Goal: Find specific page/section: Find specific page/section

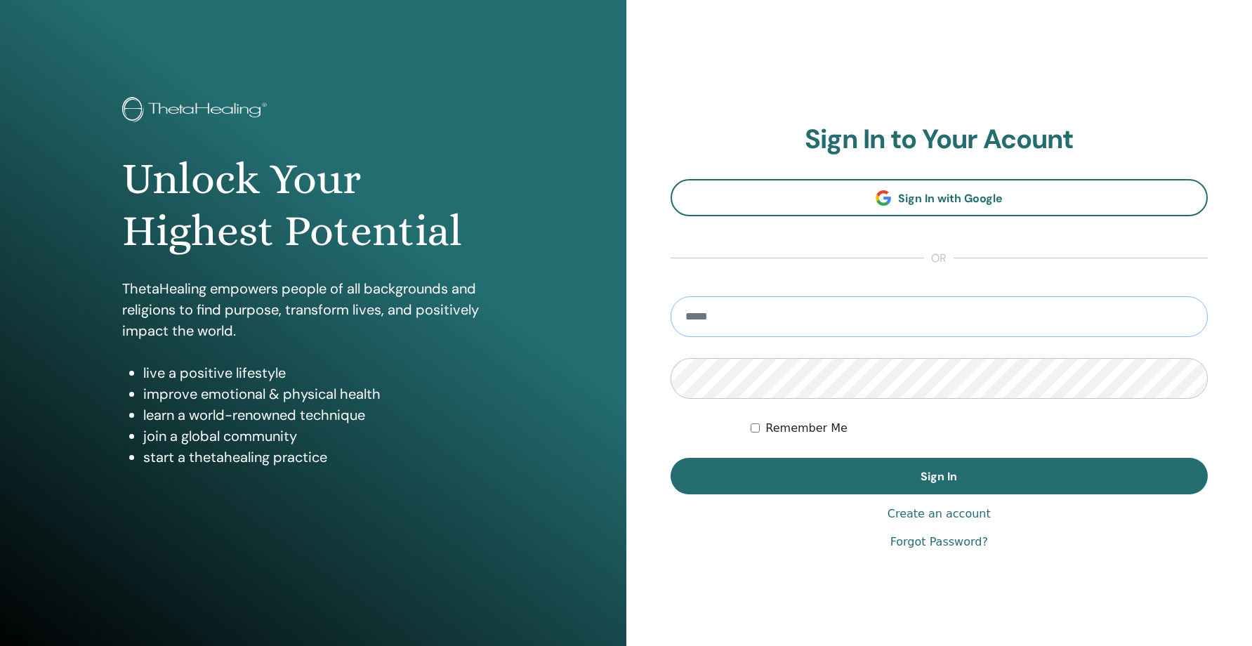
type input "**********"
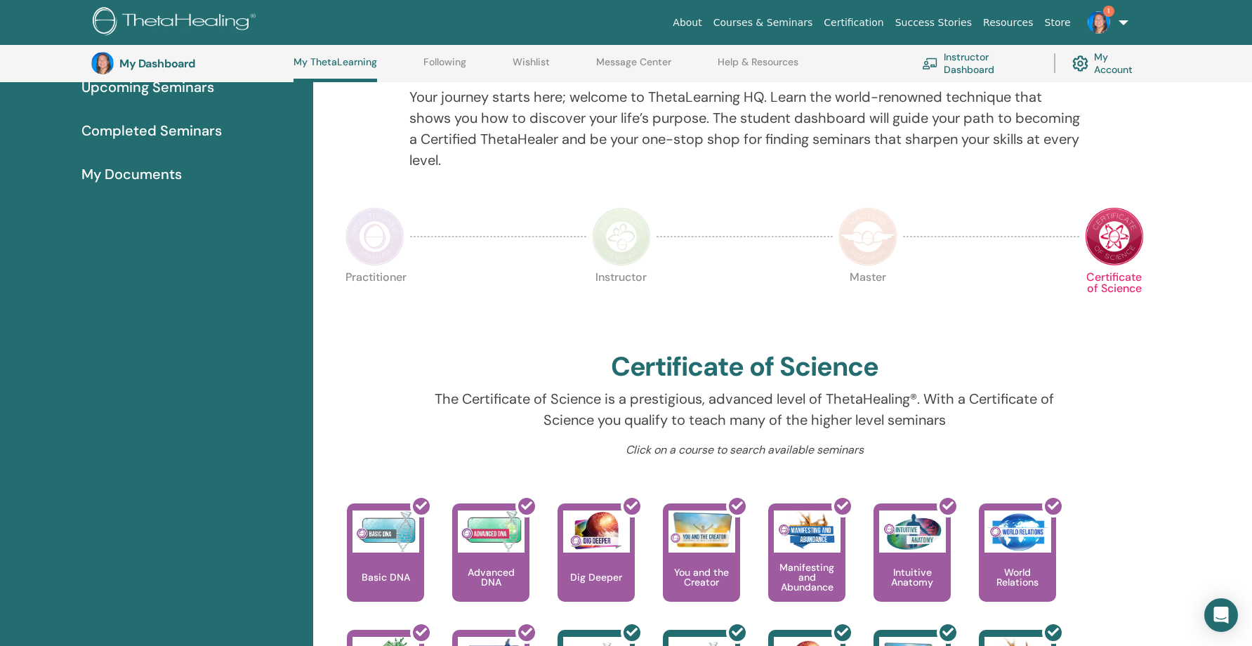
scroll to position [174, 0]
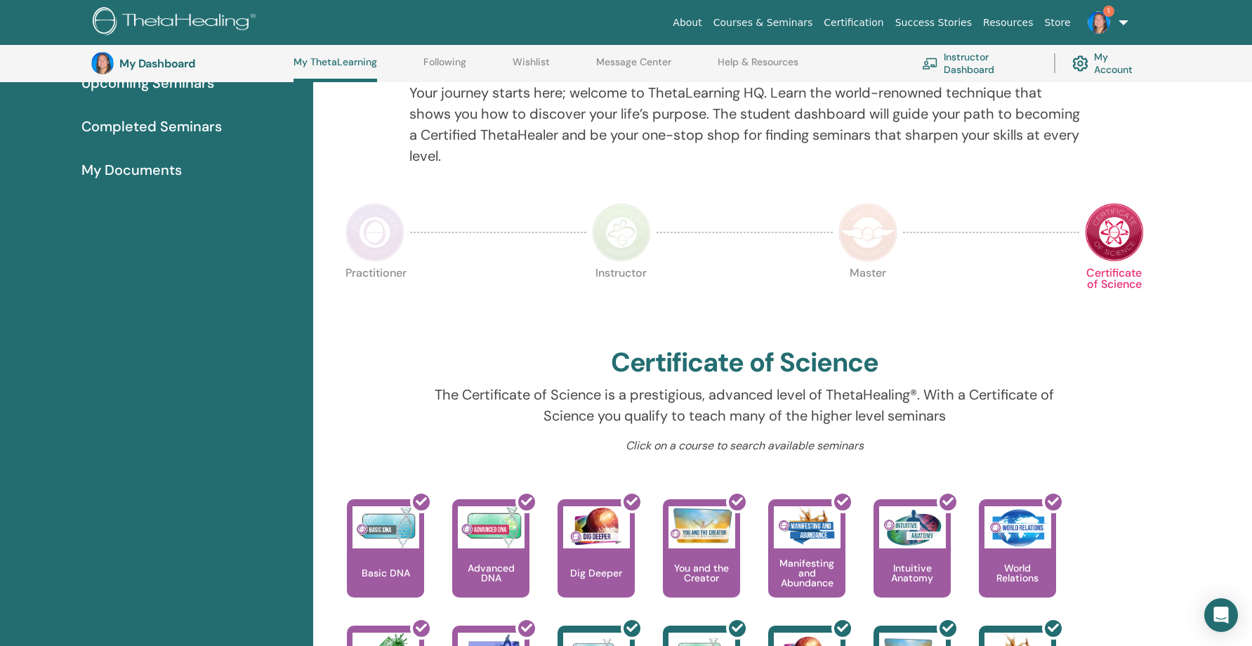
click at [1096, 19] on img at bounding box center [1098, 22] width 22 height 22
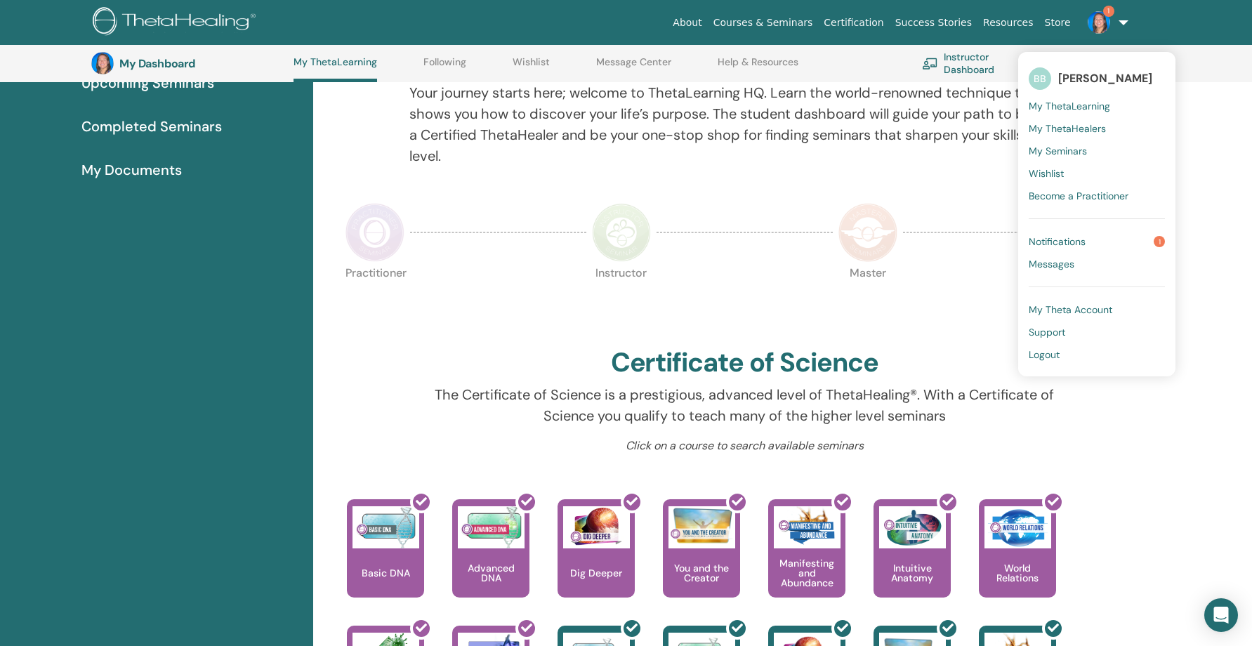
click at [1068, 242] on span "Notifications" at bounding box center [1056, 241] width 57 height 13
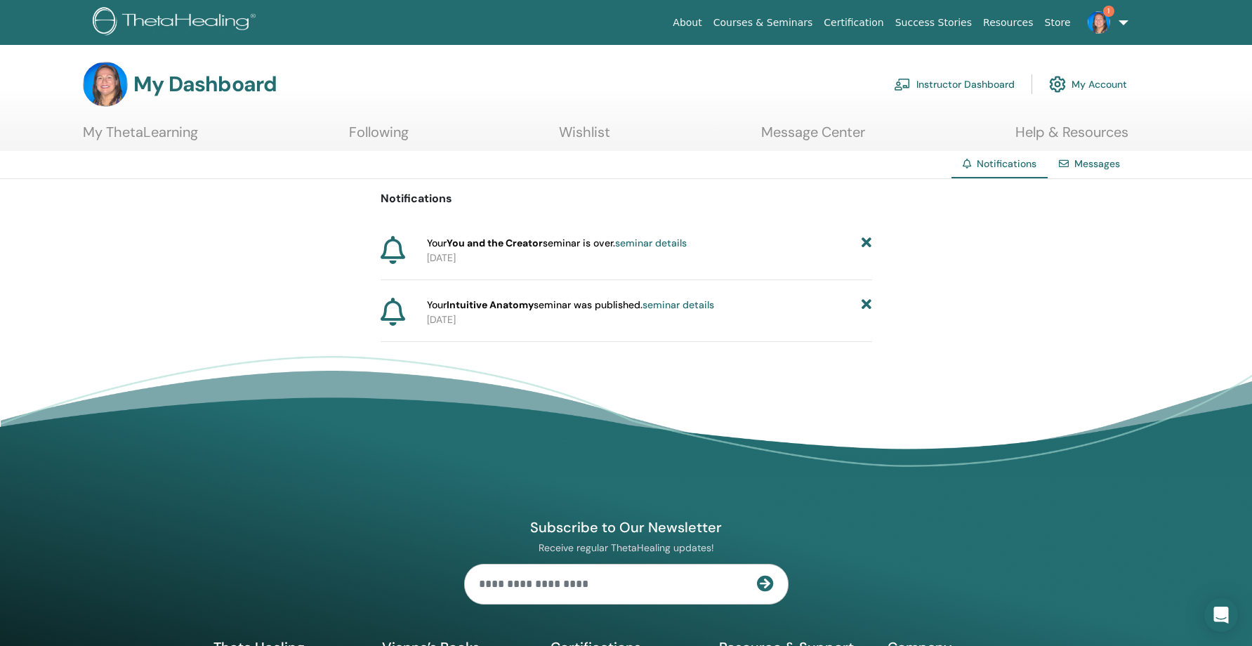
click at [866, 240] on icon at bounding box center [866, 243] width 10 height 15
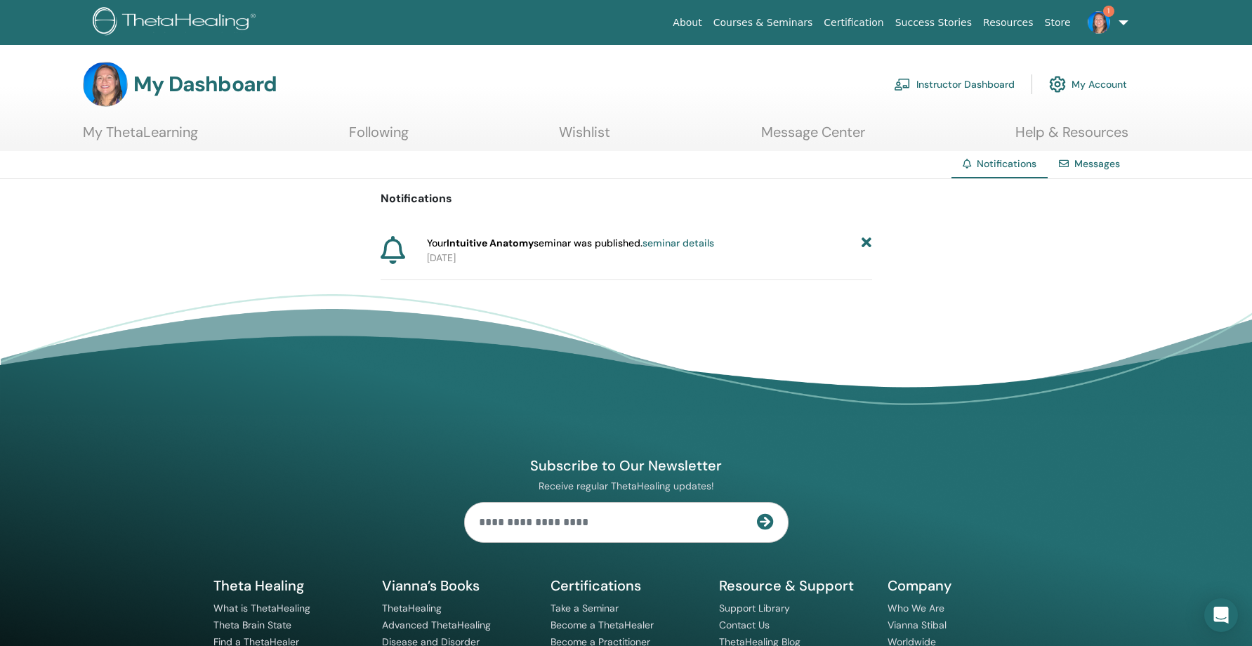
click at [866, 240] on icon at bounding box center [866, 243] width 10 height 15
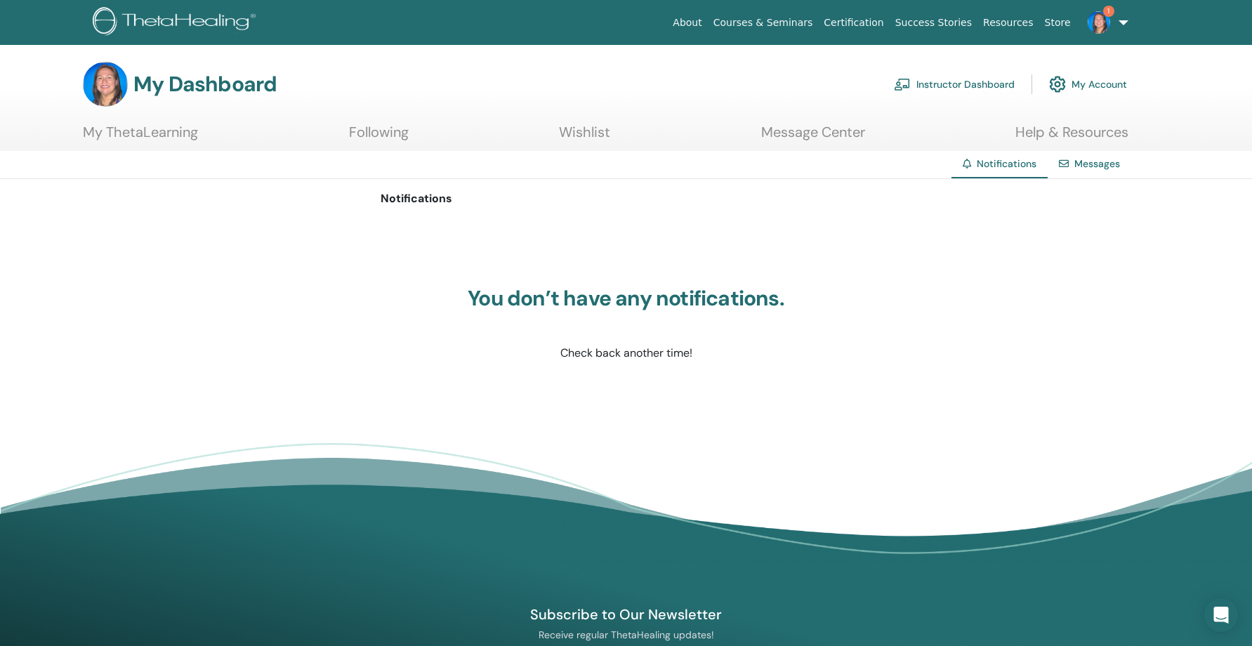
click at [983, 85] on link "Instructor Dashboard" at bounding box center [954, 84] width 121 height 31
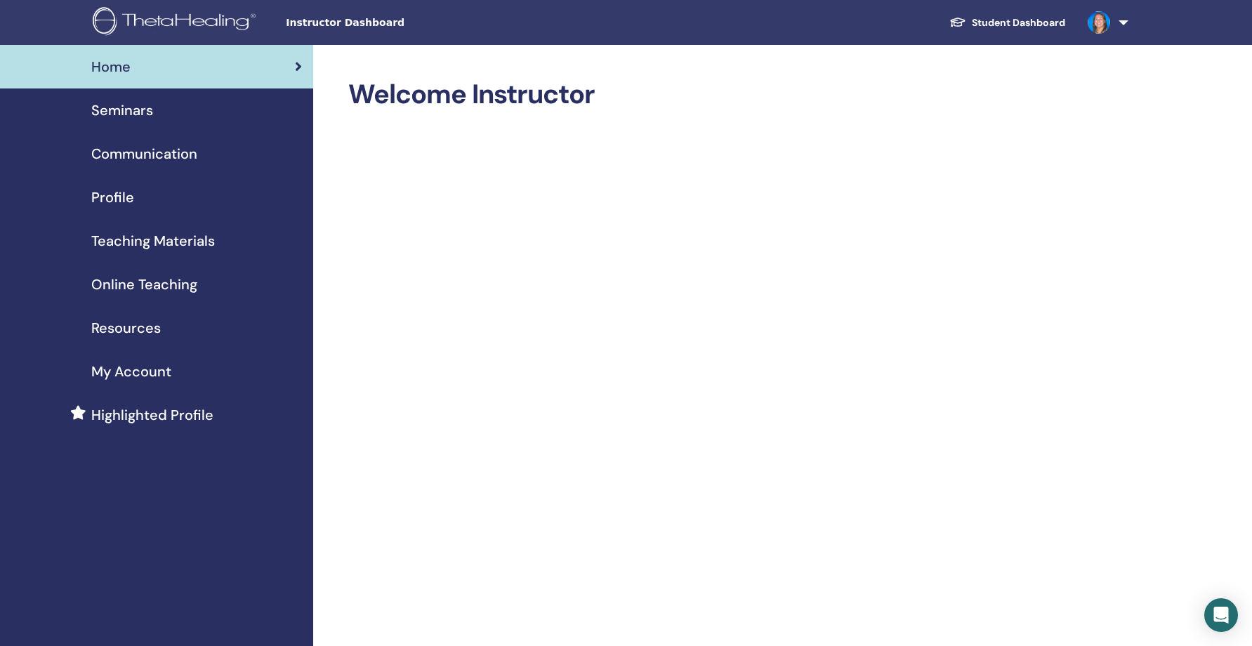
click at [147, 112] on span "Seminars" at bounding box center [122, 110] width 62 height 21
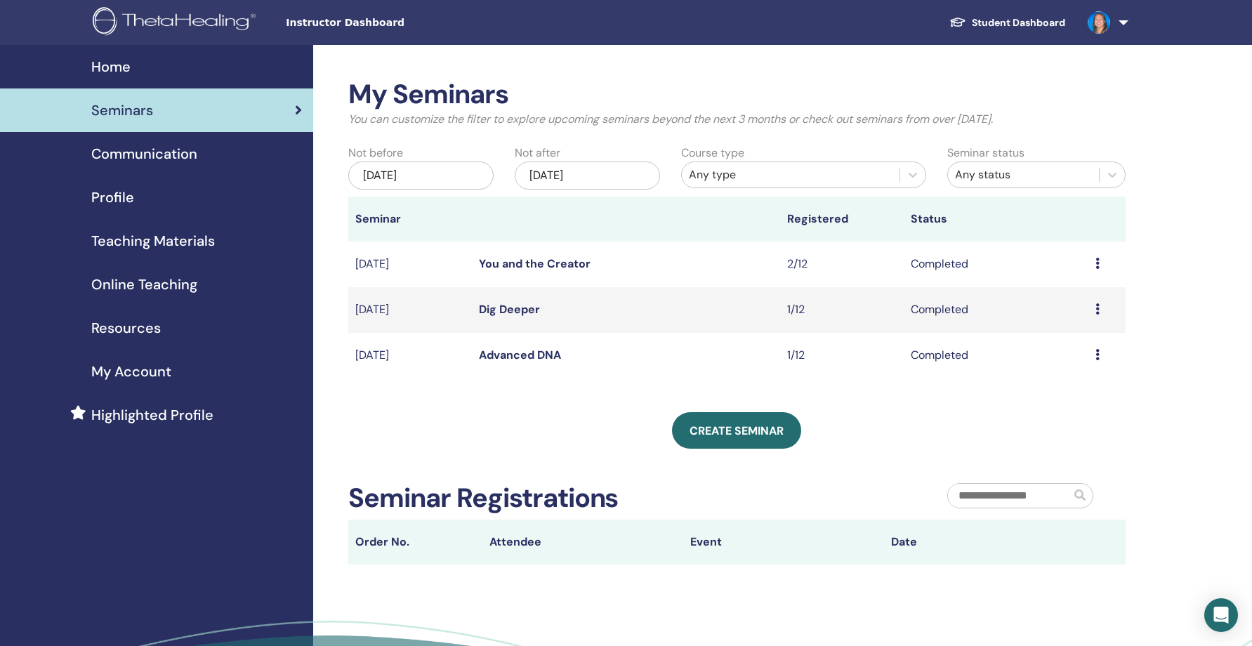
click at [621, 173] on div "Dec/02, 2025" at bounding box center [587, 175] width 145 height 28
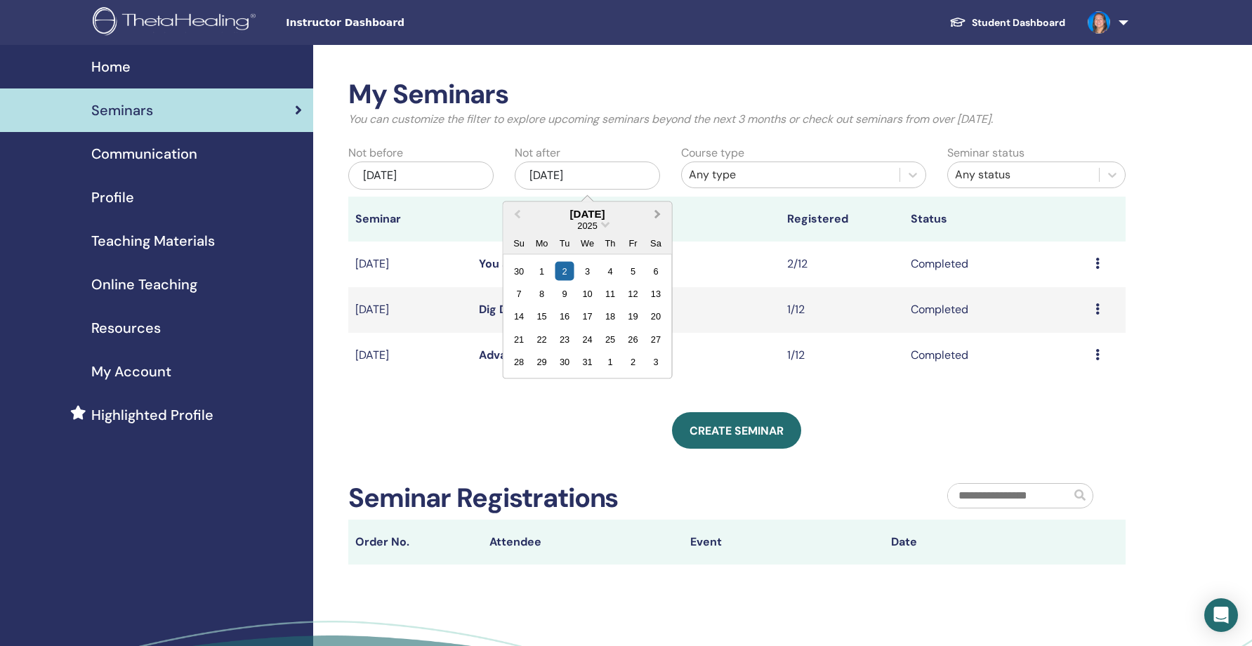
click at [657, 213] on span "Next Month" at bounding box center [657, 213] width 0 height 15
click at [610, 274] on div "1" at bounding box center [609, 270] width 19 height 19
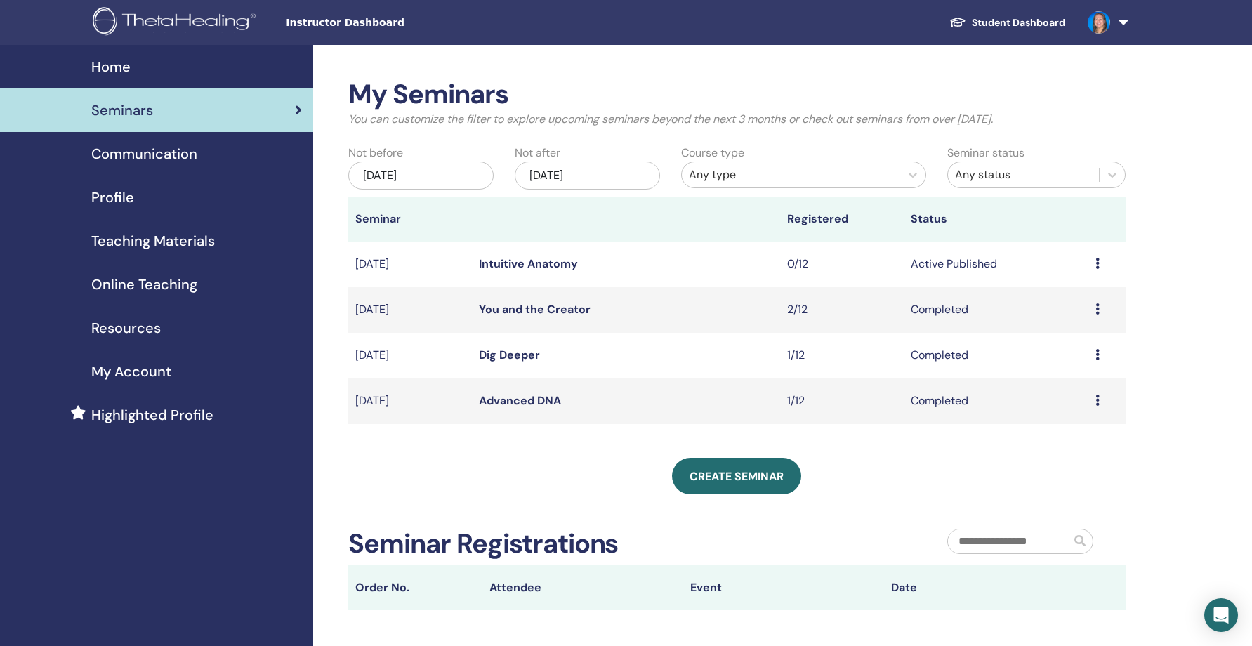
click at [531, 262] on link "Intuitive Anatomy" at bounding box center [528, 263] width 99 height 15
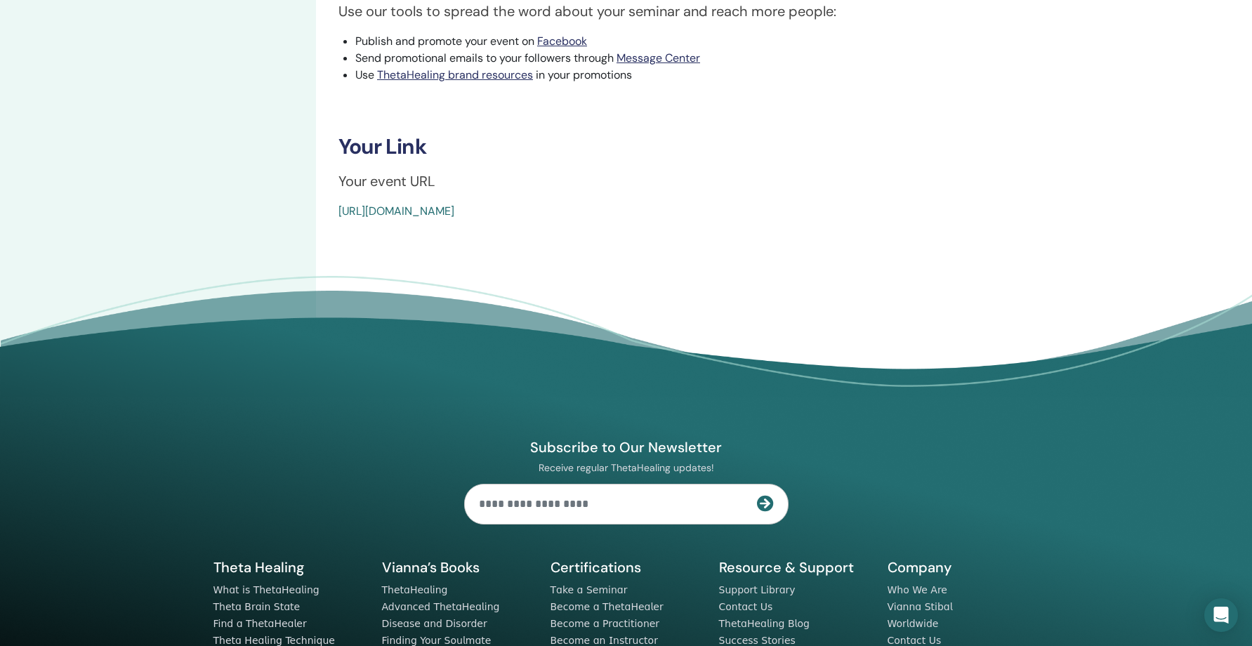
scroll to position [508, 0]
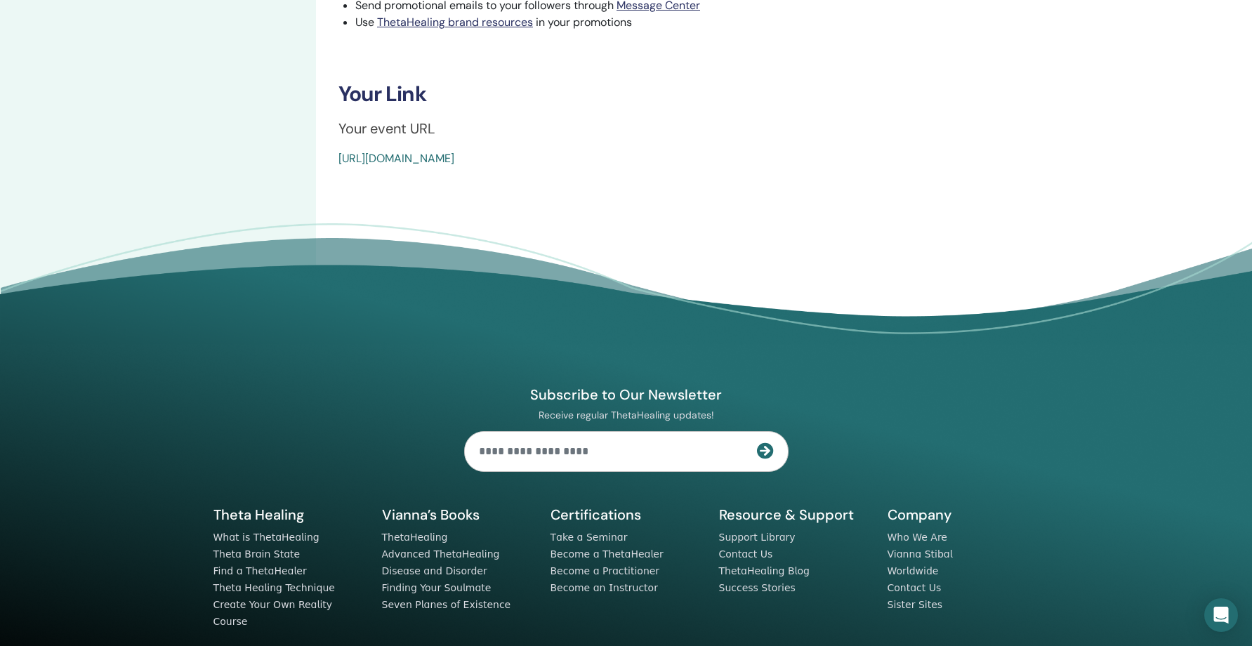
drag, startPoint x: 651, startPoint y: 157, endPoint x: 335, endPoint y: 162, distance: 316.6
copy link "[URL][DOMAIN_NAME]"
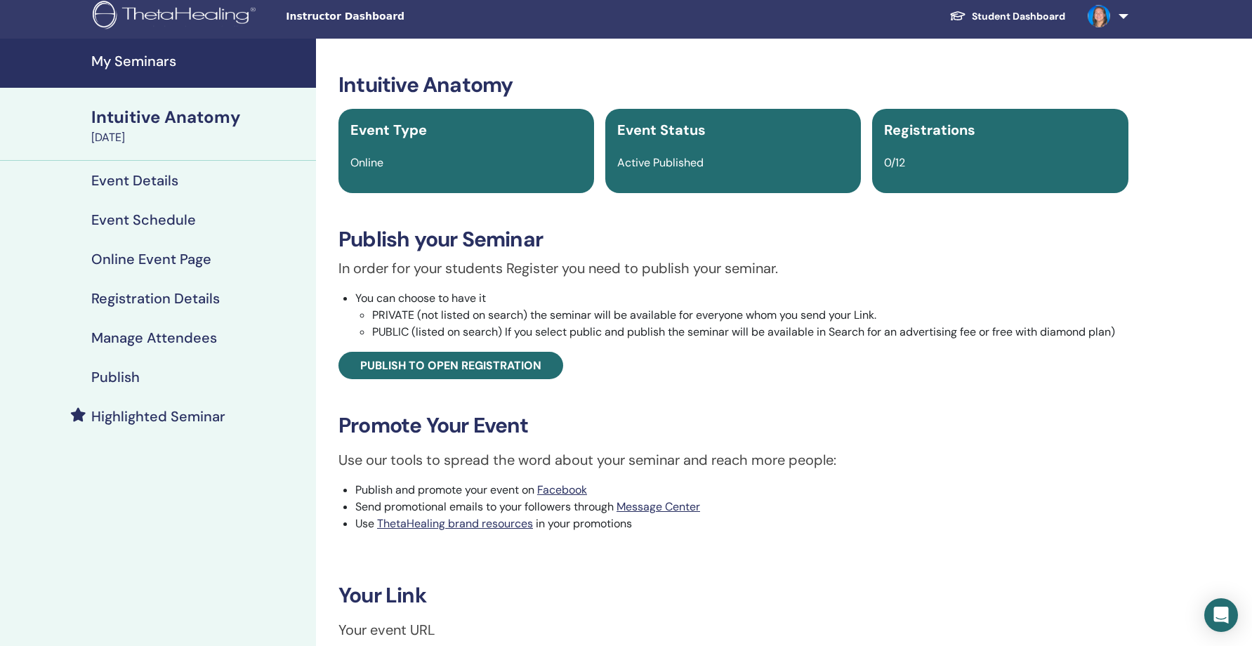
scroll to position [0, 0]
